Goal: Task Accomplishment & Management: Manage account settings

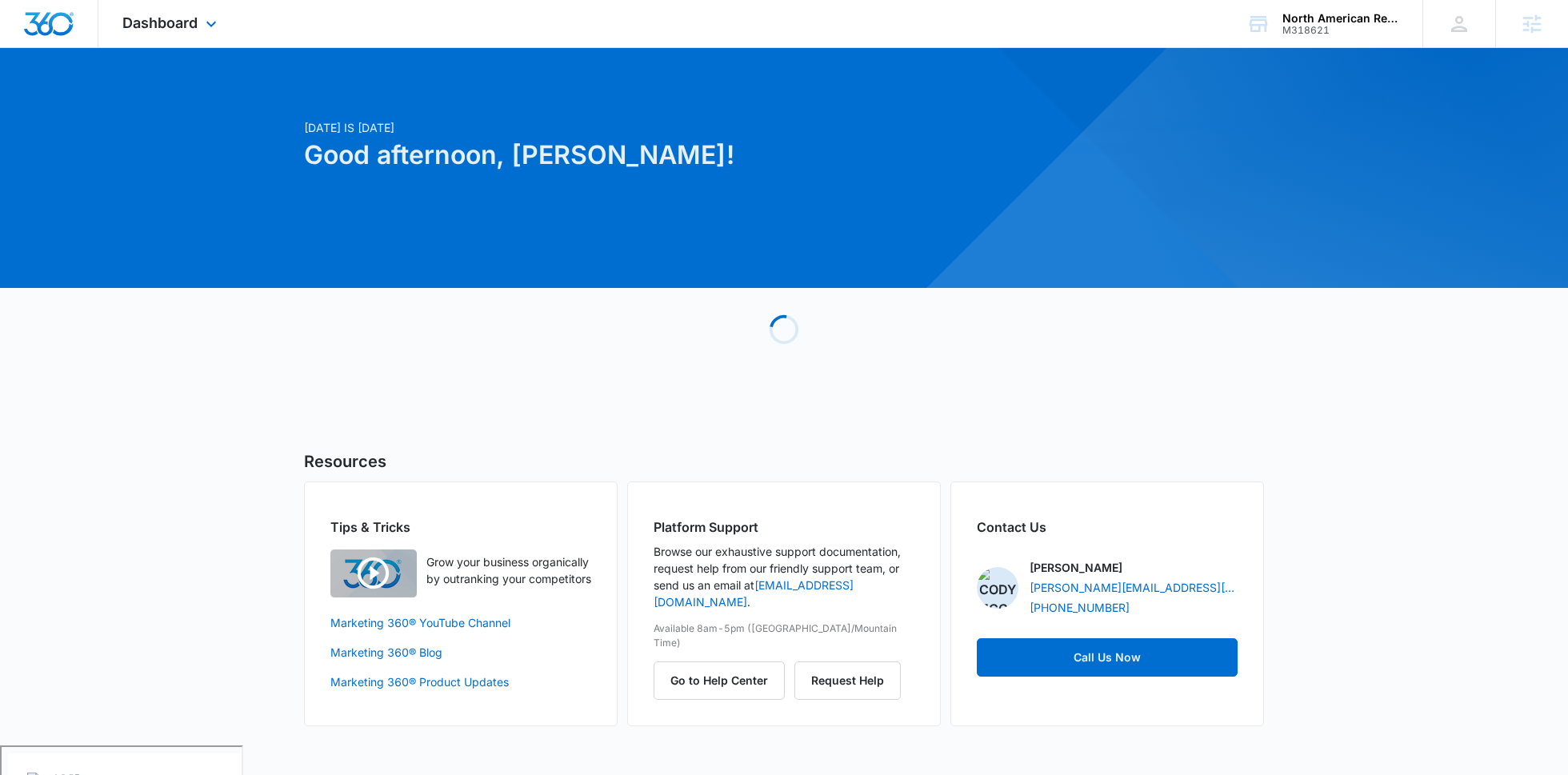
click at [224, 8] on div "Dashboard Apps Reputation Forms CRM Email Social POS Content Ads Intelligence F…" at bounding box center [171, 24] width 146 height 47
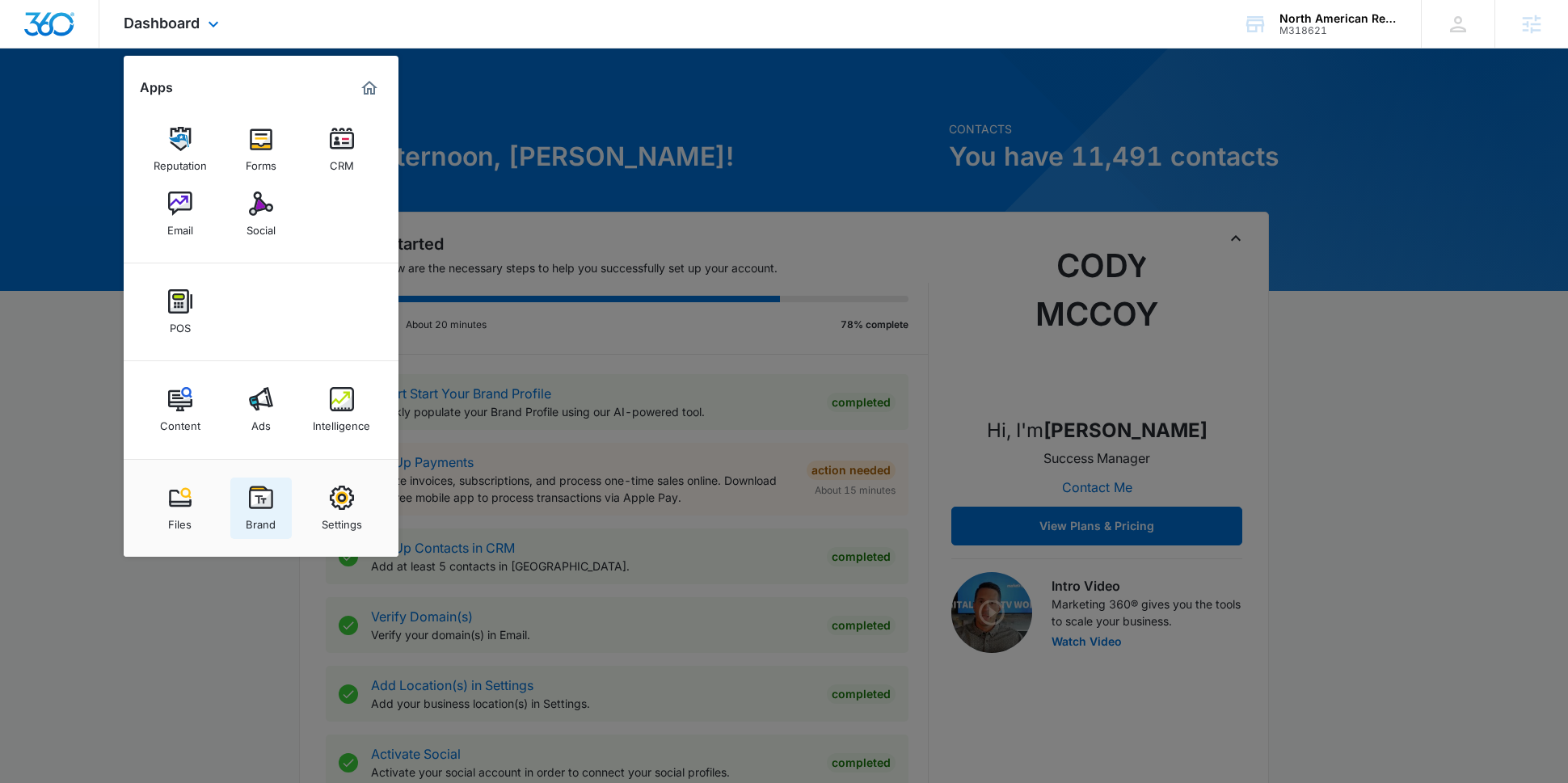
click at [271, 513] on div "Brand" at bounding box center [260, 520] width 30 height 21
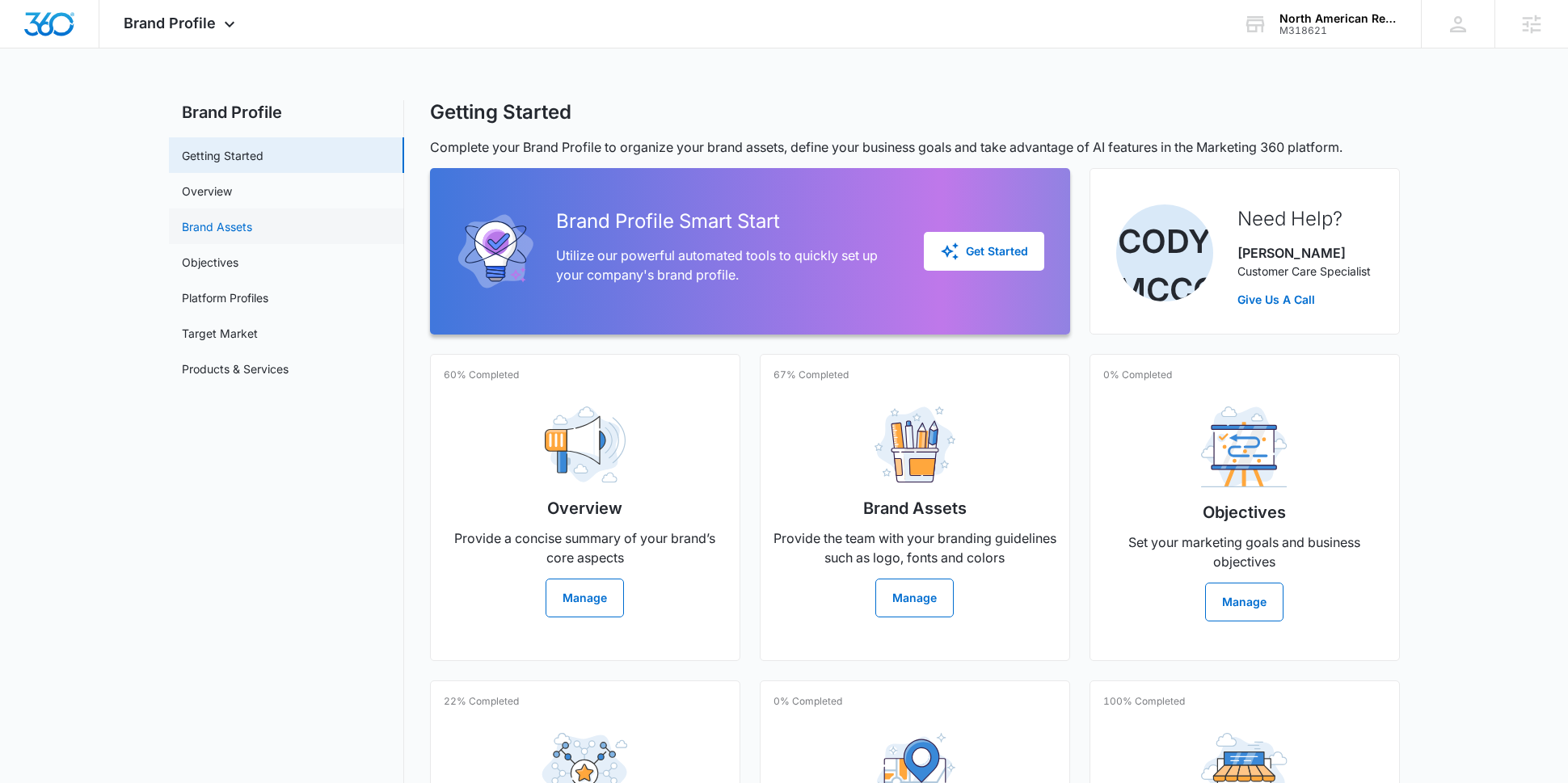
click at [252, 229] on link "Brand Assets" at bounding box center [216, 226] width 71 height 17
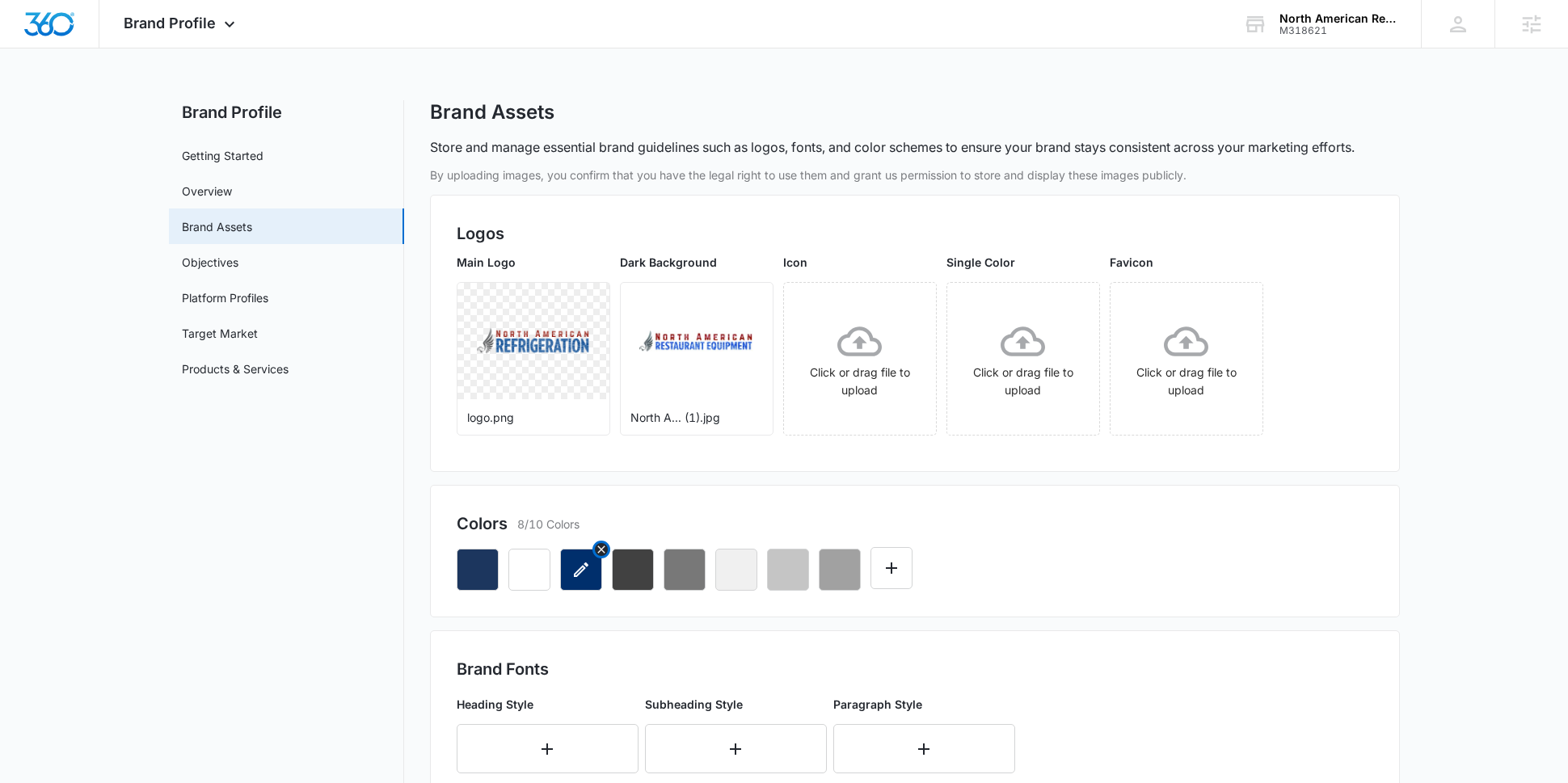
click at [594, 582] on button "button" at bounding box center [581, 570] width 42 height 42
